Goal: Information Seeking & Learning: Learn about a topic

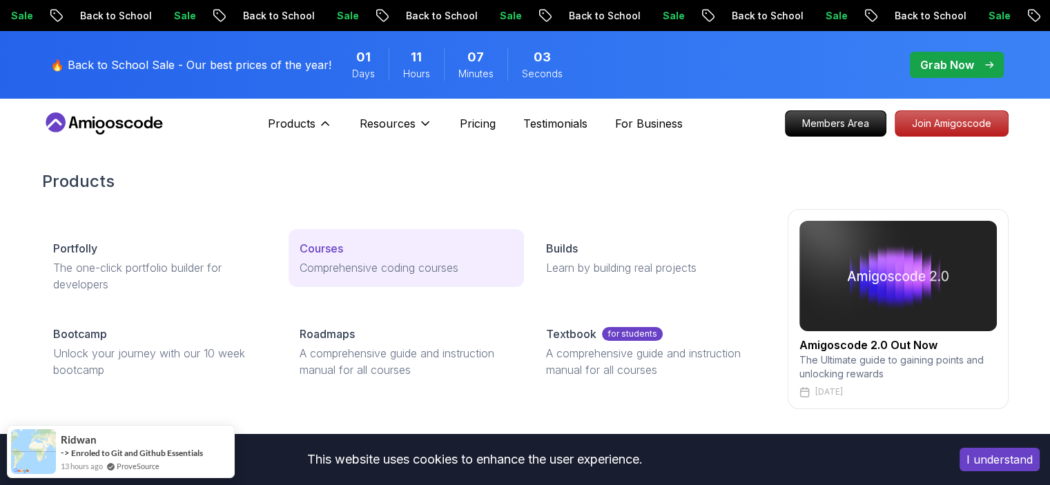
click at [375, 245] on div "Courses" at bounding box center [406, 248] width 213 height 17
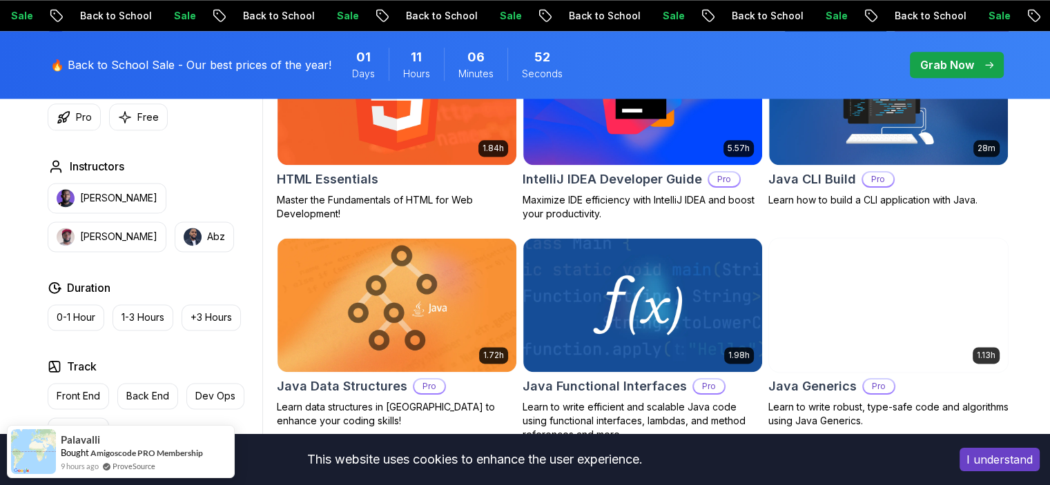
scroll to position [1932, 0]
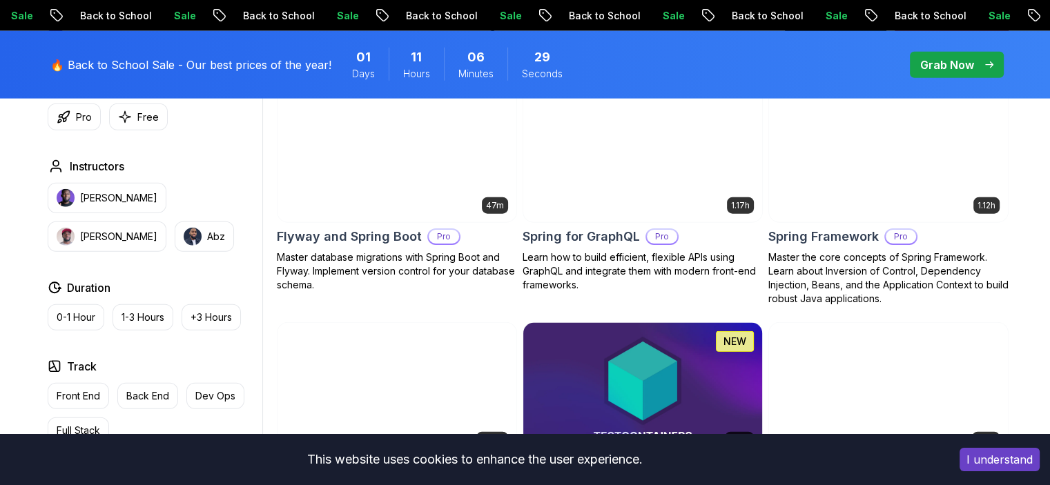
scroll to position [3727, 0]
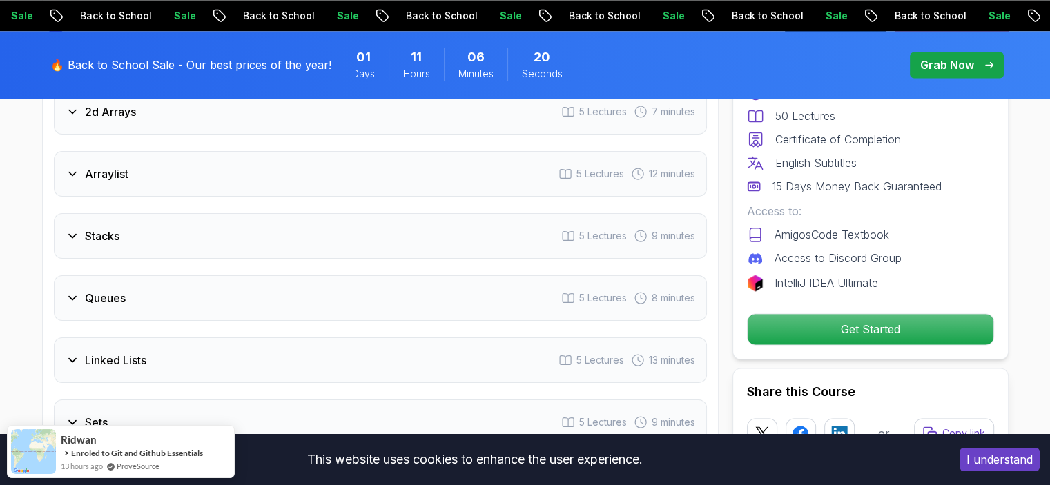
click at [449, 275] on div "Queues 5 Lectures 8 minutes" at bounding box center [380, 298] width 653 height 46
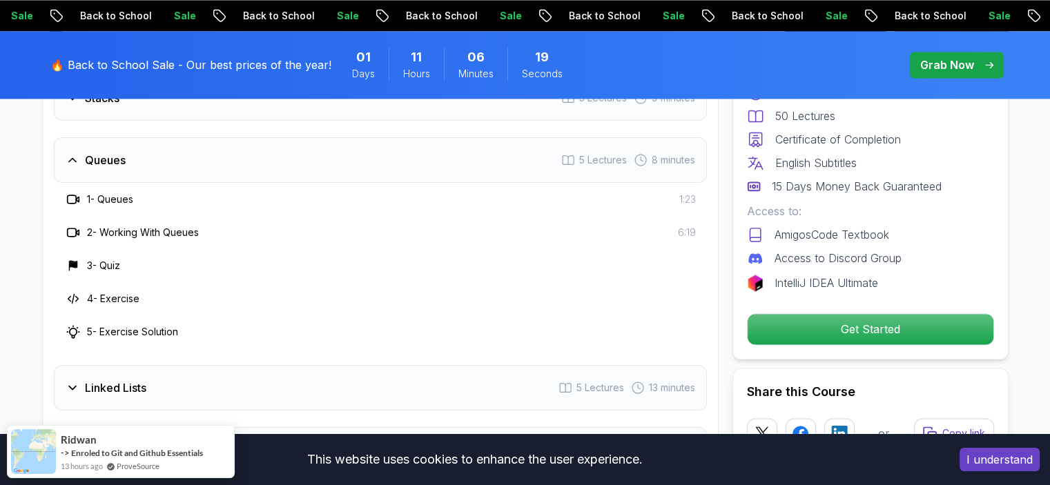
scroll to position [2076, 0]
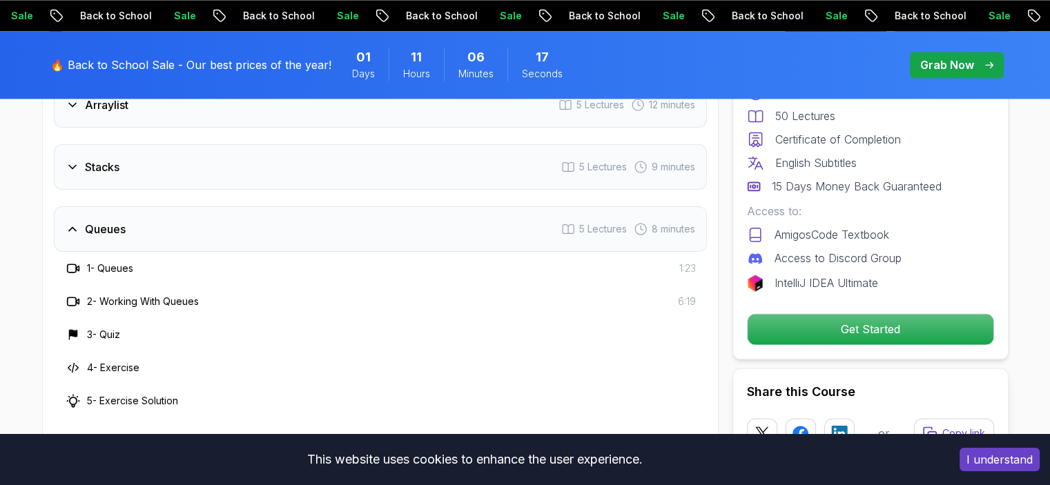
click at [434, 206] on div "Queues 5 Lectures 8 minutes" at bounding box center [380, 229] width 653 height 46
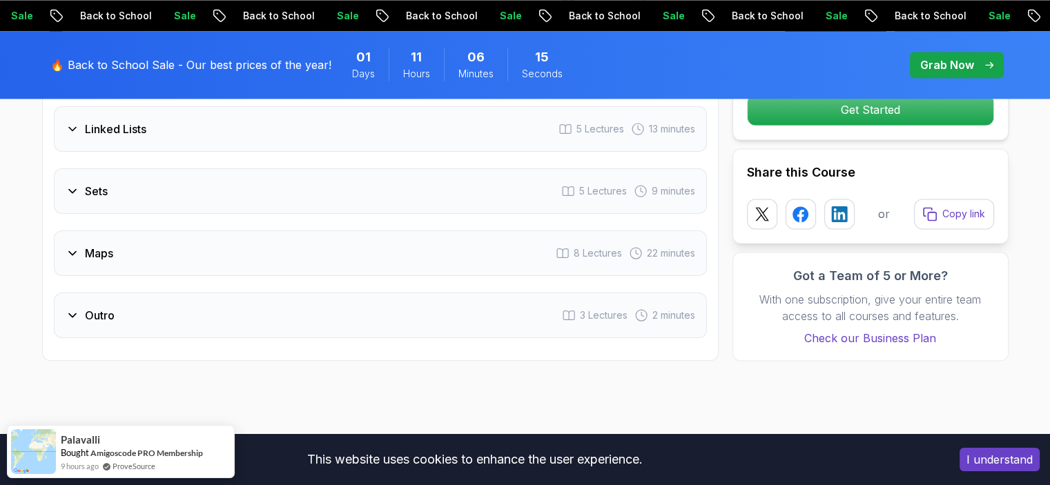
scroll to position [2214, 0]
